Goal: Task Accomplishment & Management: Use online tool/utility

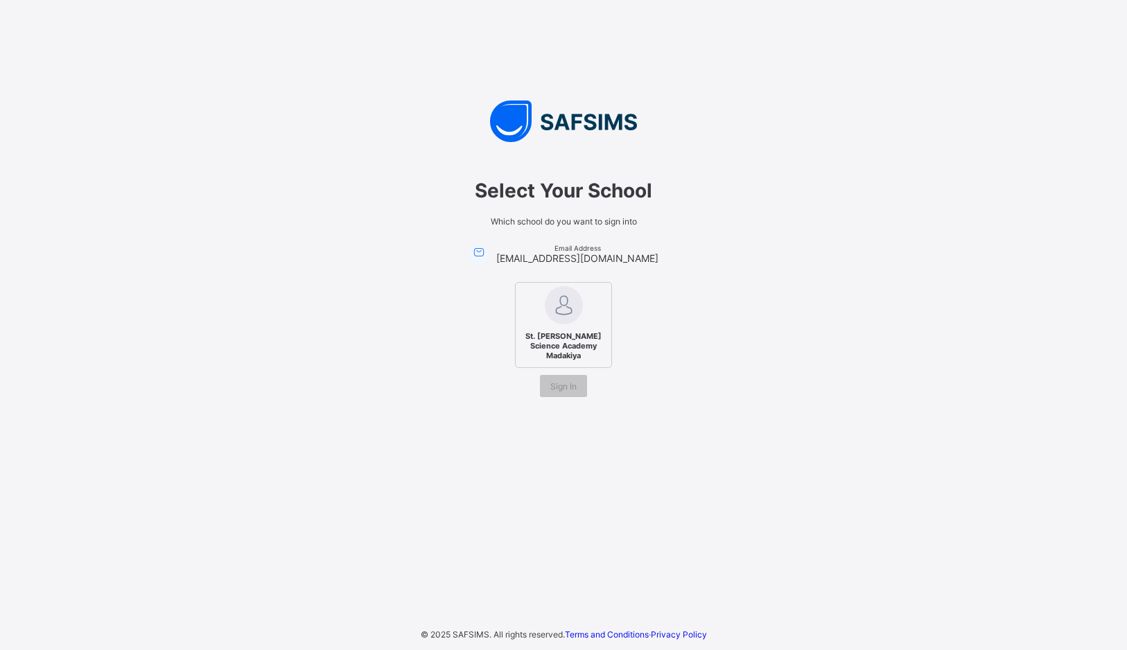
click at [559, 347] on span "St. [PERSON_NAME] Science Academy Madakiya" at bounding box center [563, 346] width 85 height 36
click at [572, 388] on span "Sign In" at bounding box center [563, 386] width 26 height 10
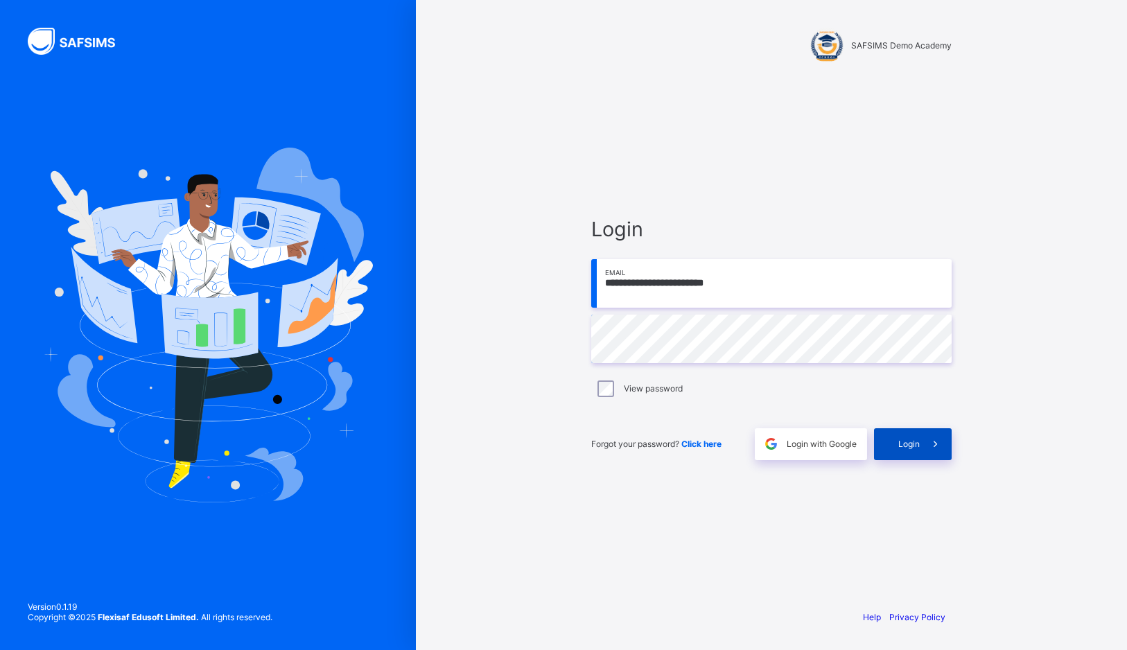
click at [896, 438] on div "Login" at bounding box center [913, 444] width 78 height 32
click at [931, 444] on icon at bounding box center [935, 443] width 15 height 13
click at [789, 444] on span "Login with Google" at bounding box center [822, 444] width 70 height 10
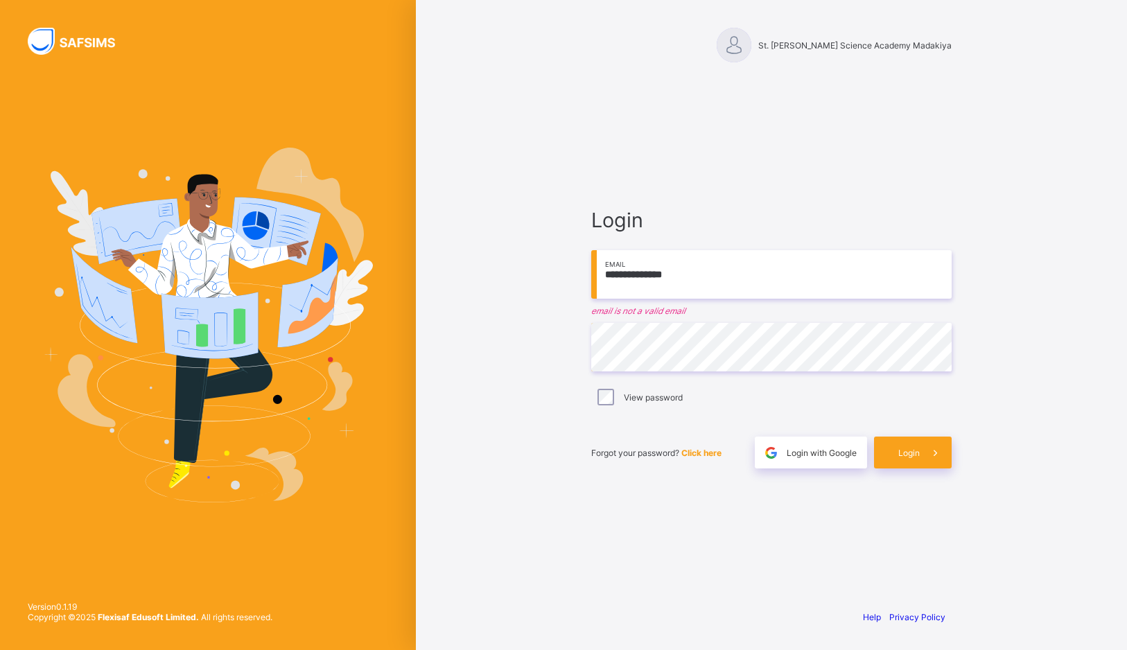
drag, startPoint x: 715, startPoint y: 273, endPoint x: 529, endPoint y: 268, distance: 185.1
click at [529, 268] on div "**********" at bounding box center [771, 325] width 711 height 650
type input "**********"
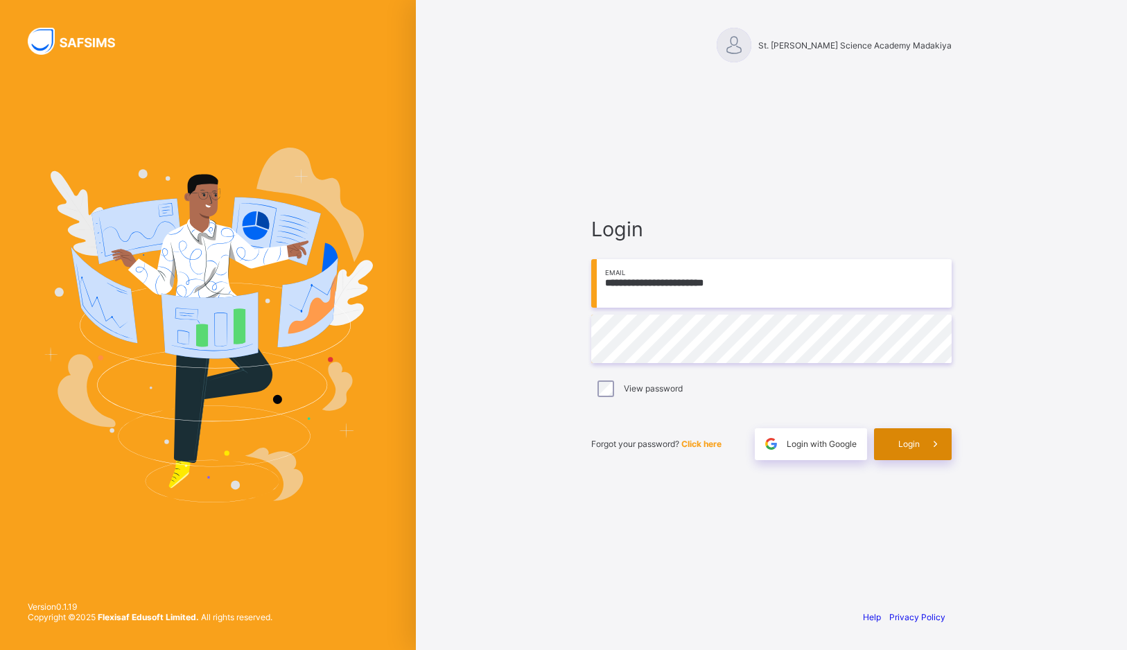
click at [926, 450] on span at bounding box center [936, 444] width 32 height 32
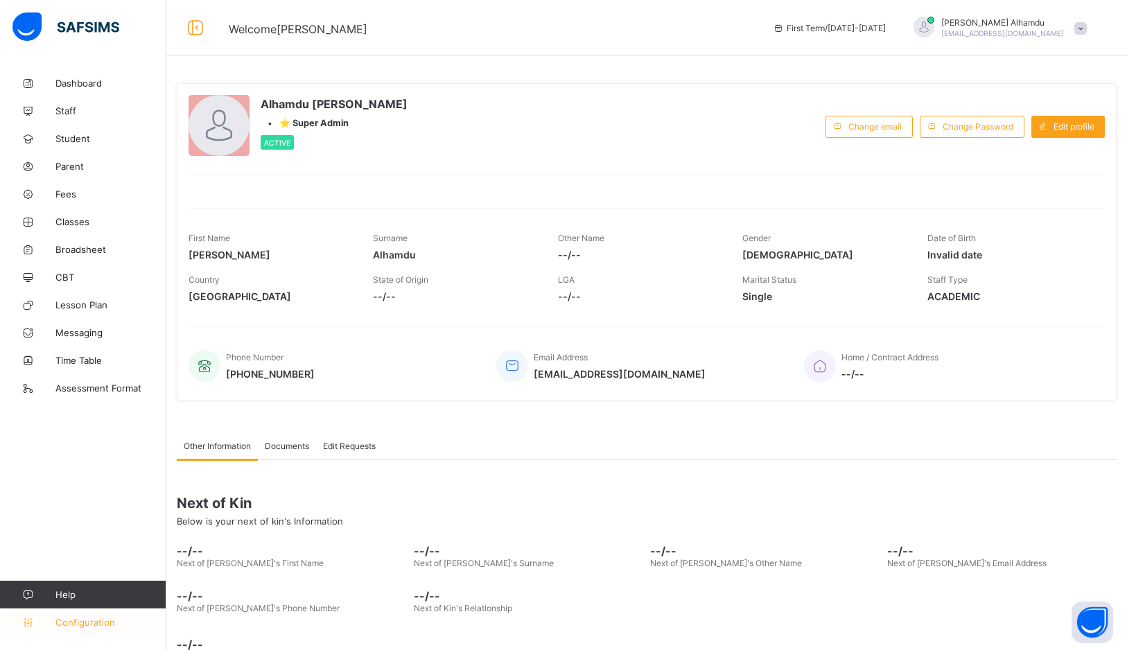
click at [100, 618] on span "Configuration" at bounding box center [110, 622] width 110 height 11
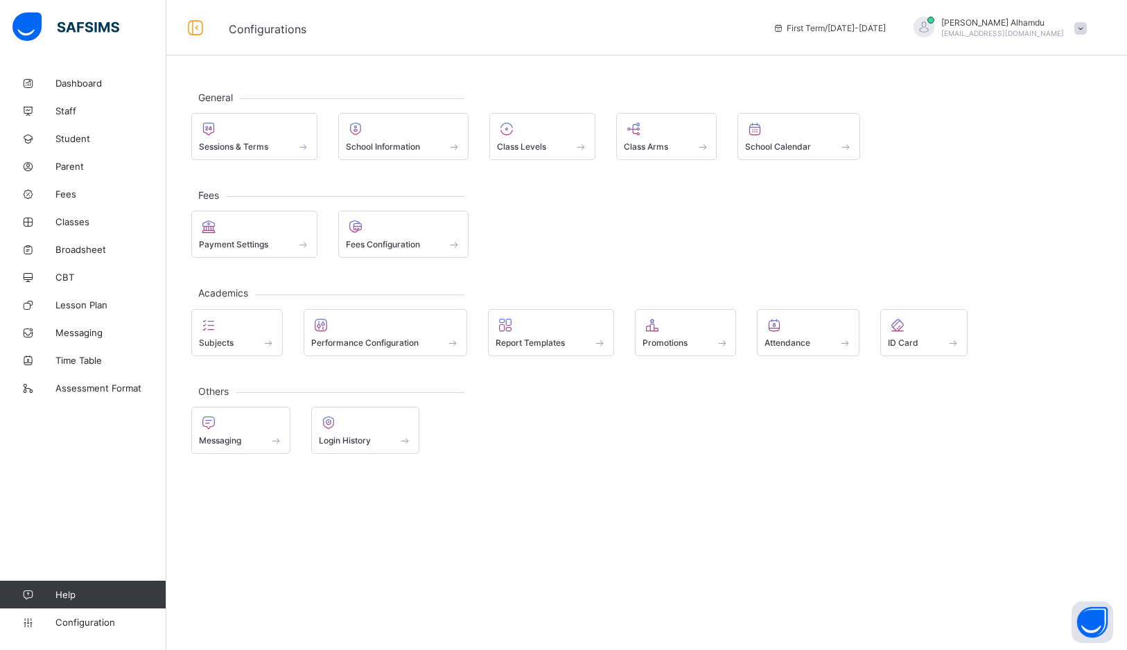
click at [73, 599] on span "Help" at bounding box center [110, 594] width 110 height 11
click at [56, 592] on span "Help" at bounding box center [110, 594] width 110 height 11
click at [69, 288] on link "CBT" at bounding box center [83, 277] width 166 height 28
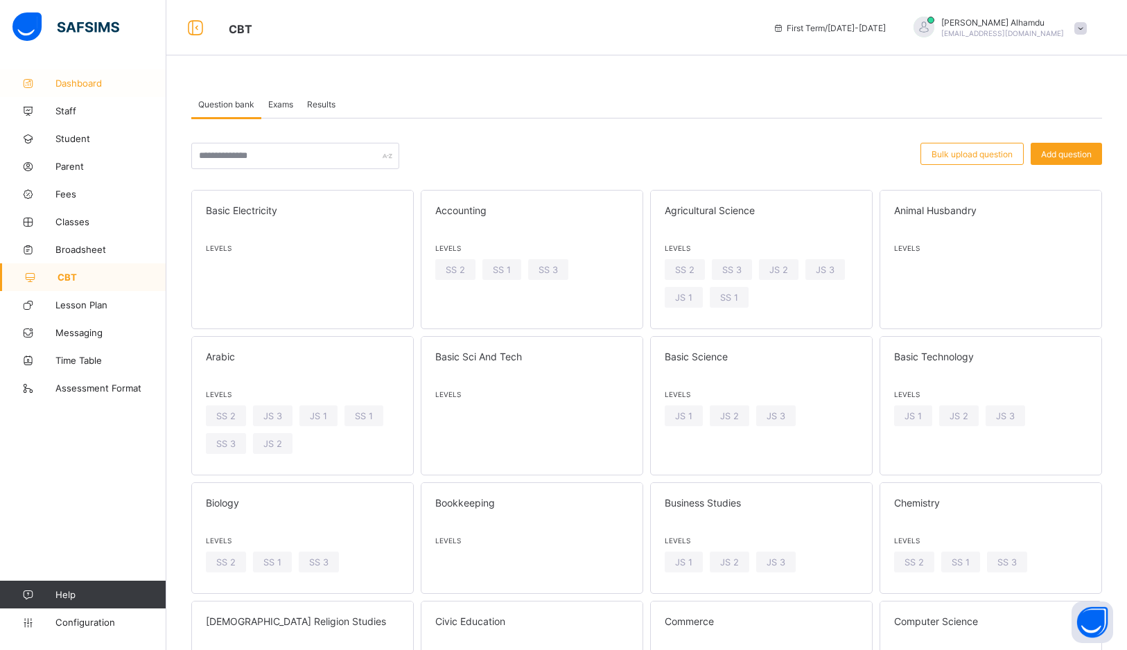
click at [63, 80] on span "Dashboard" at bounding box center [110, 83] width 111 height 11
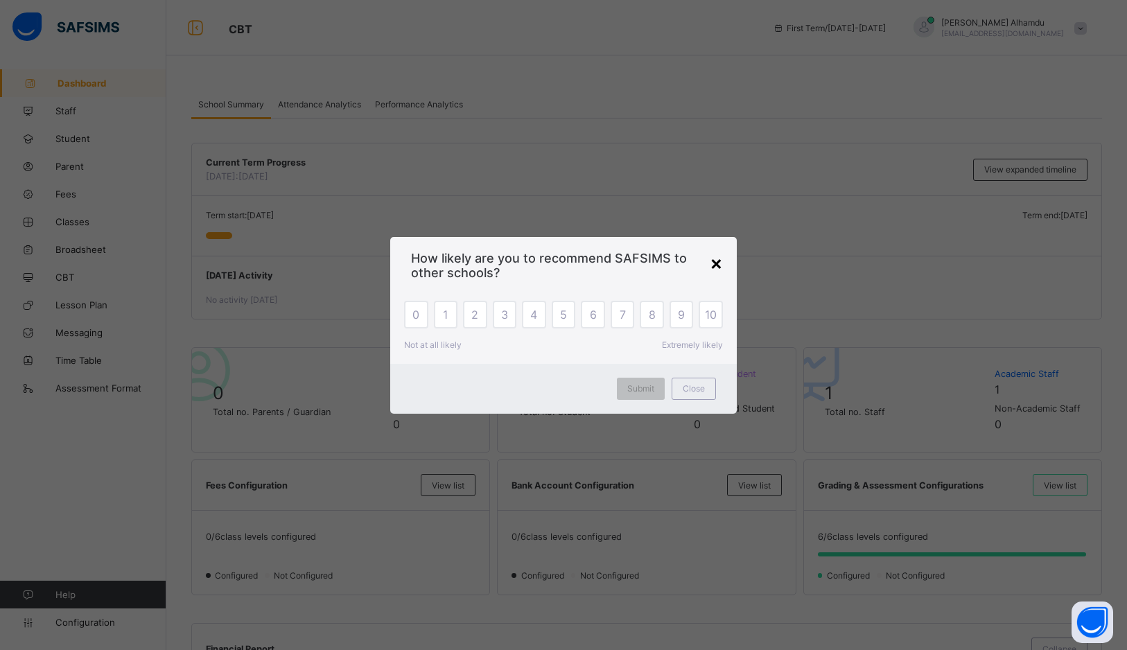
click at [717, 263] on div "×" at bounding box center [716, 263] width 13 height 24
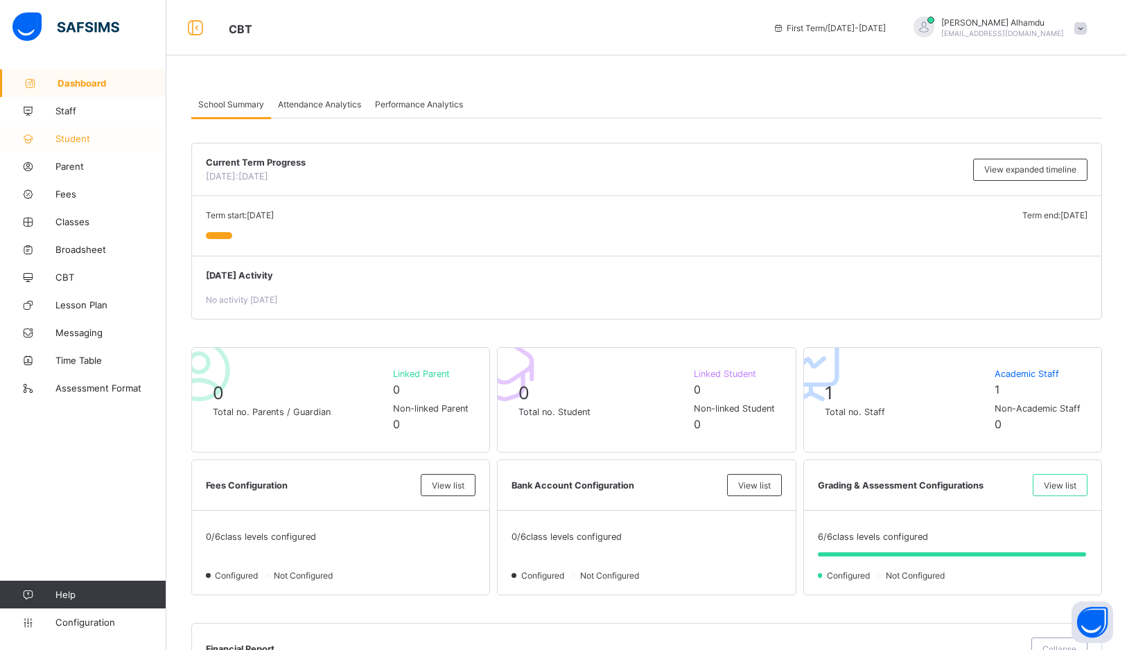
click at [67, 150] on link "Student" at bounding box center [83, 139] width 166 height 28
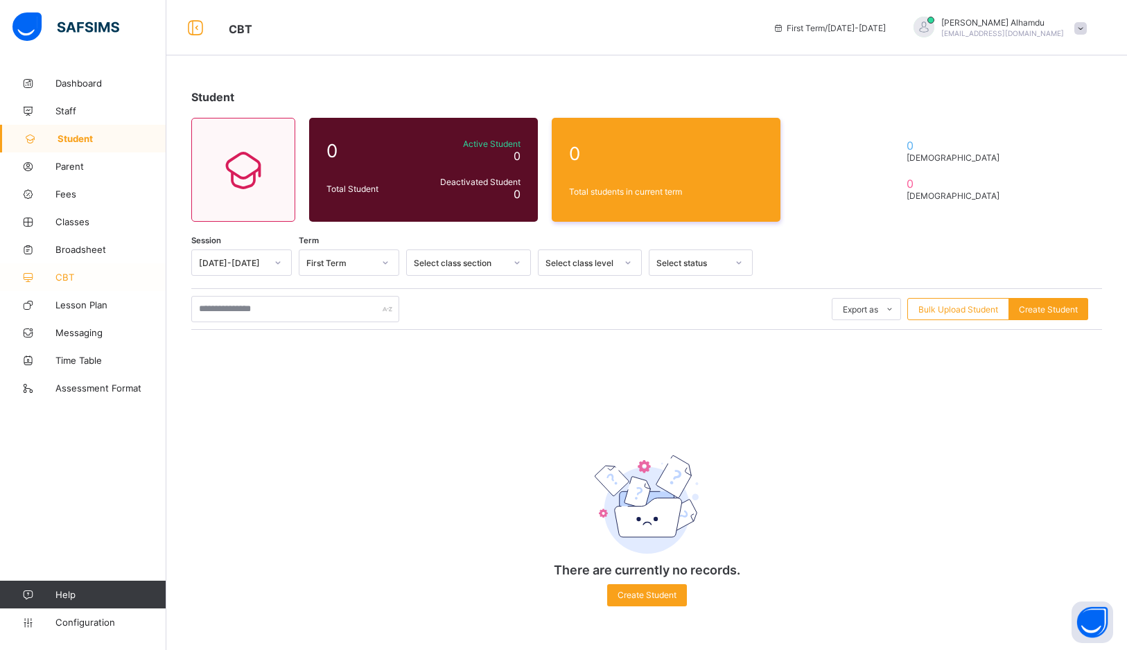
click at [60, 288] on link "CBT" at bounding box center [83, 277] width 166 height 28
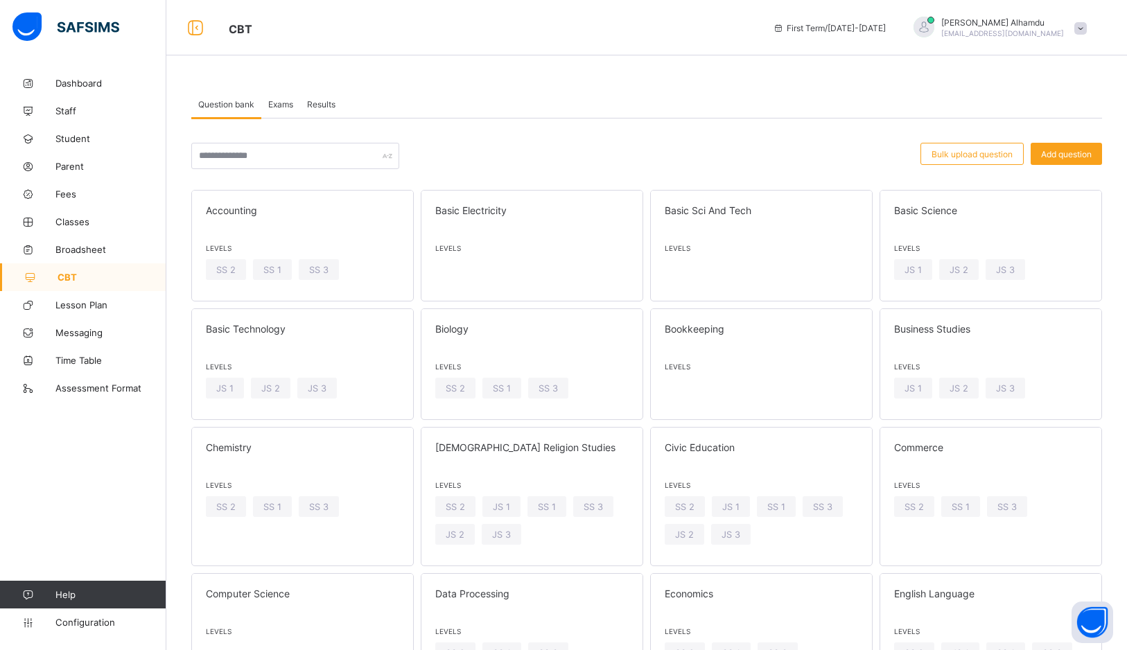
click at [275, 101] on span "Exams" at bounding box center [280, 104] width 25 height 10
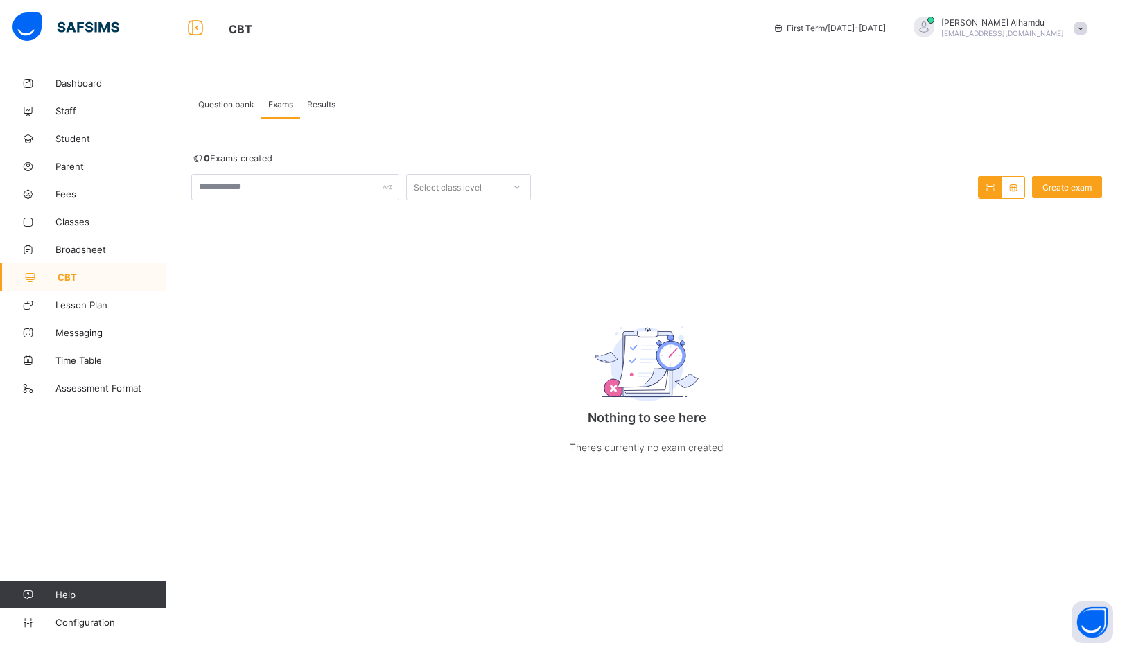
click at [225, 113] on div "Question bank" at bounding box center [226, 104] width 70 height 28
